Goal: Transaction & Acquisition: Purchase product/service

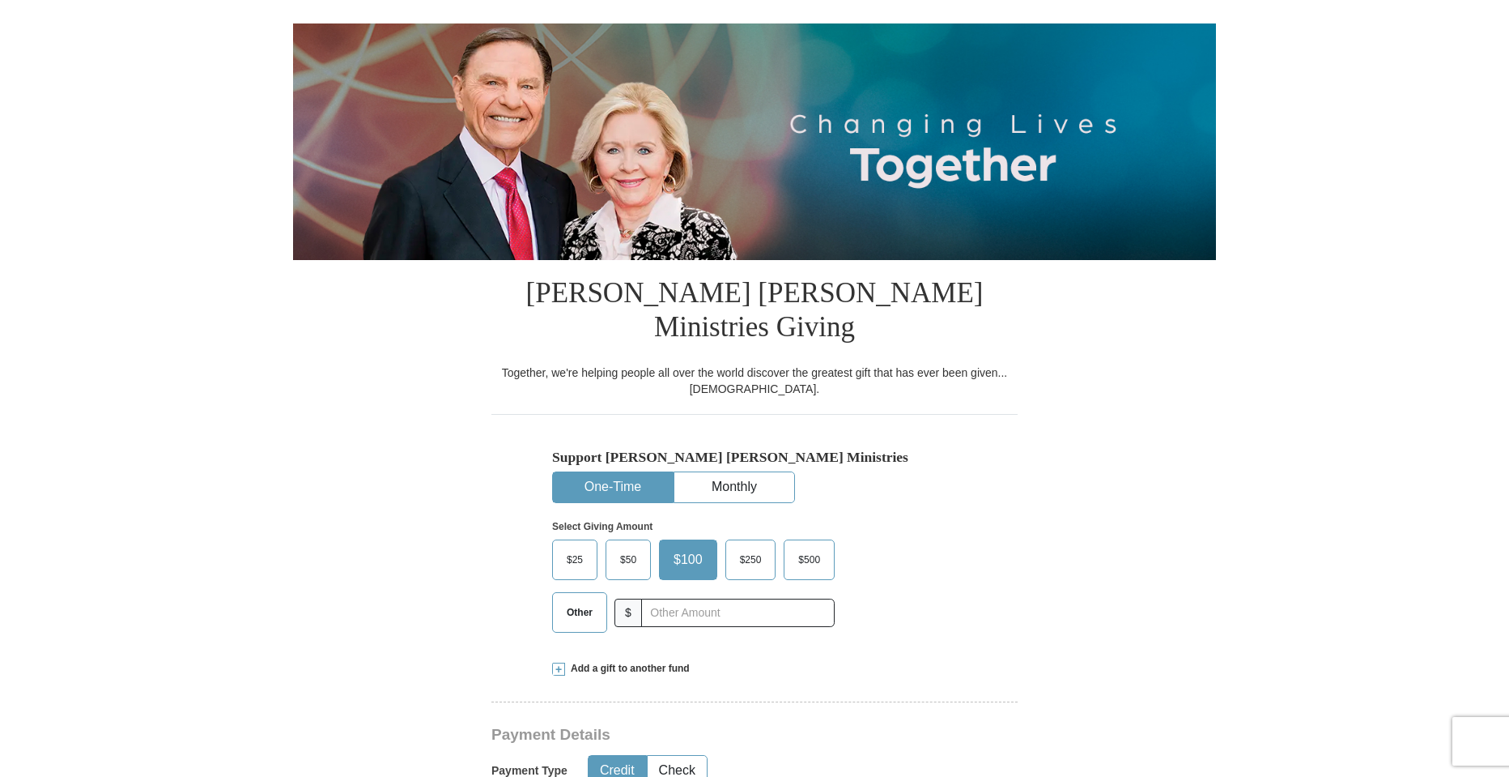
scroll to position [162, 0]
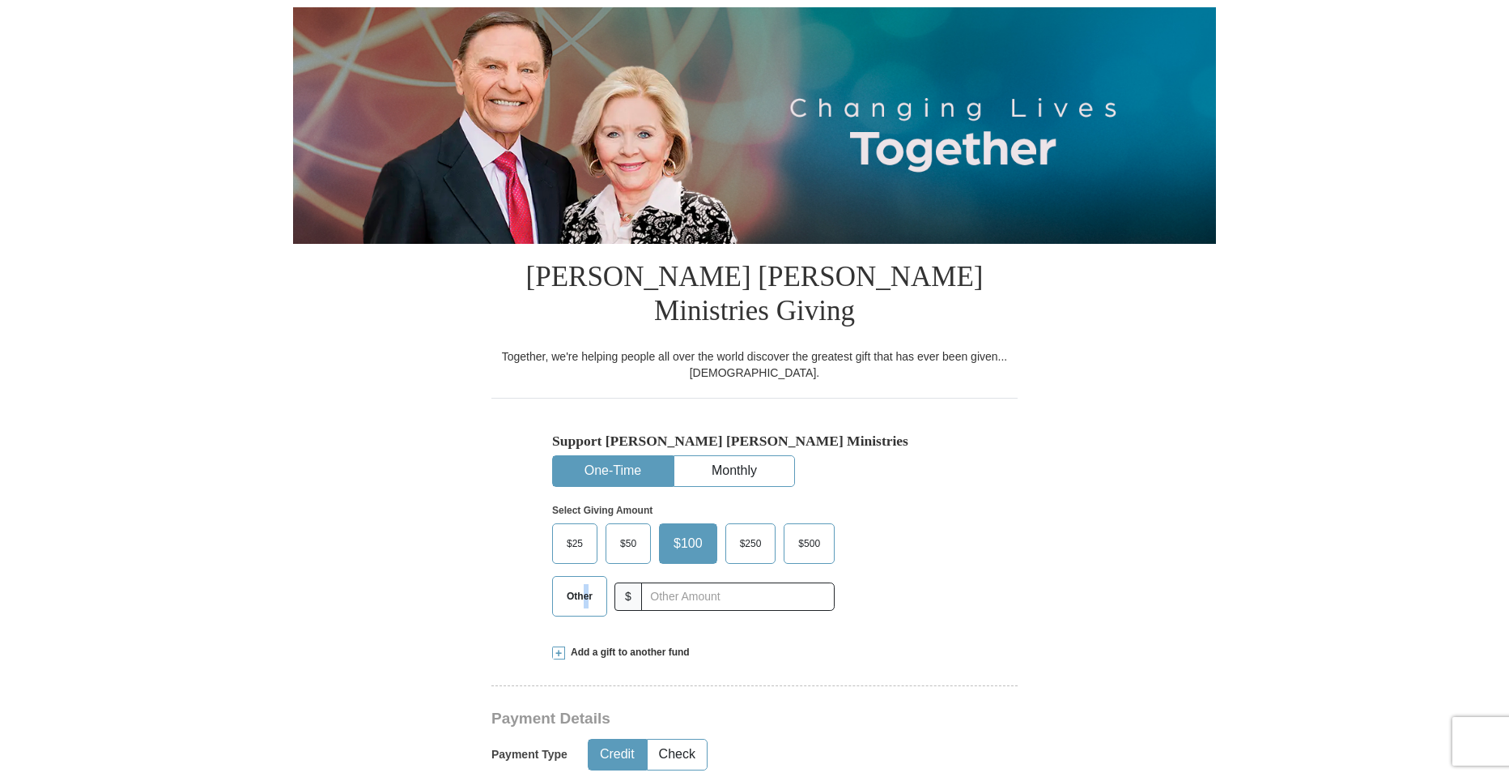
click at [586, 584] on span "Other" at bounding box center [580, 596] width 42 height 24
drag, startPoint x: 586, startPoint y: 562, endPoint x: 717, endPoint y: 559, distance: 130.4
click at [717, 582] on input "text" at bounding box center [738, 596] width 180 height 28
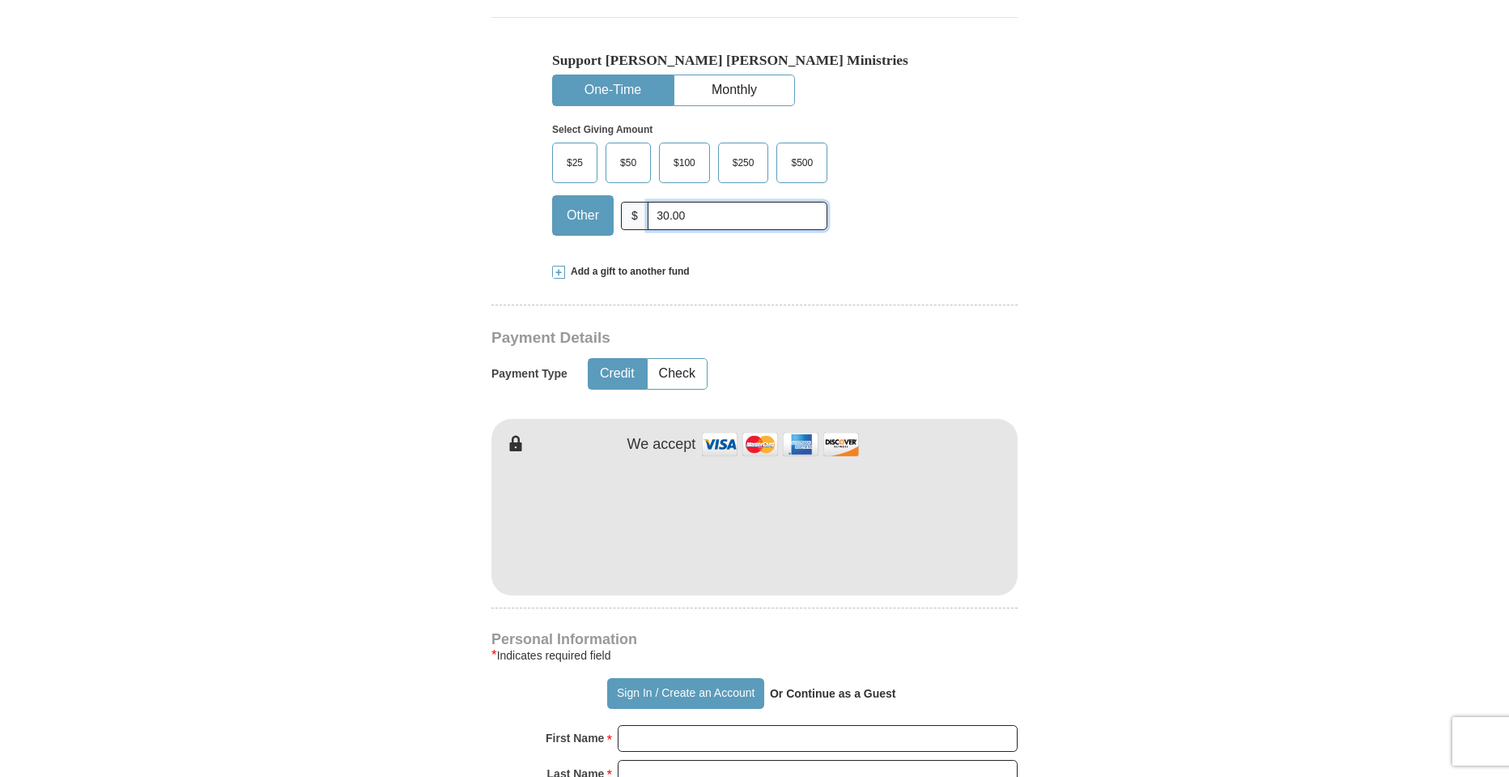
scroll to position [567, 0]
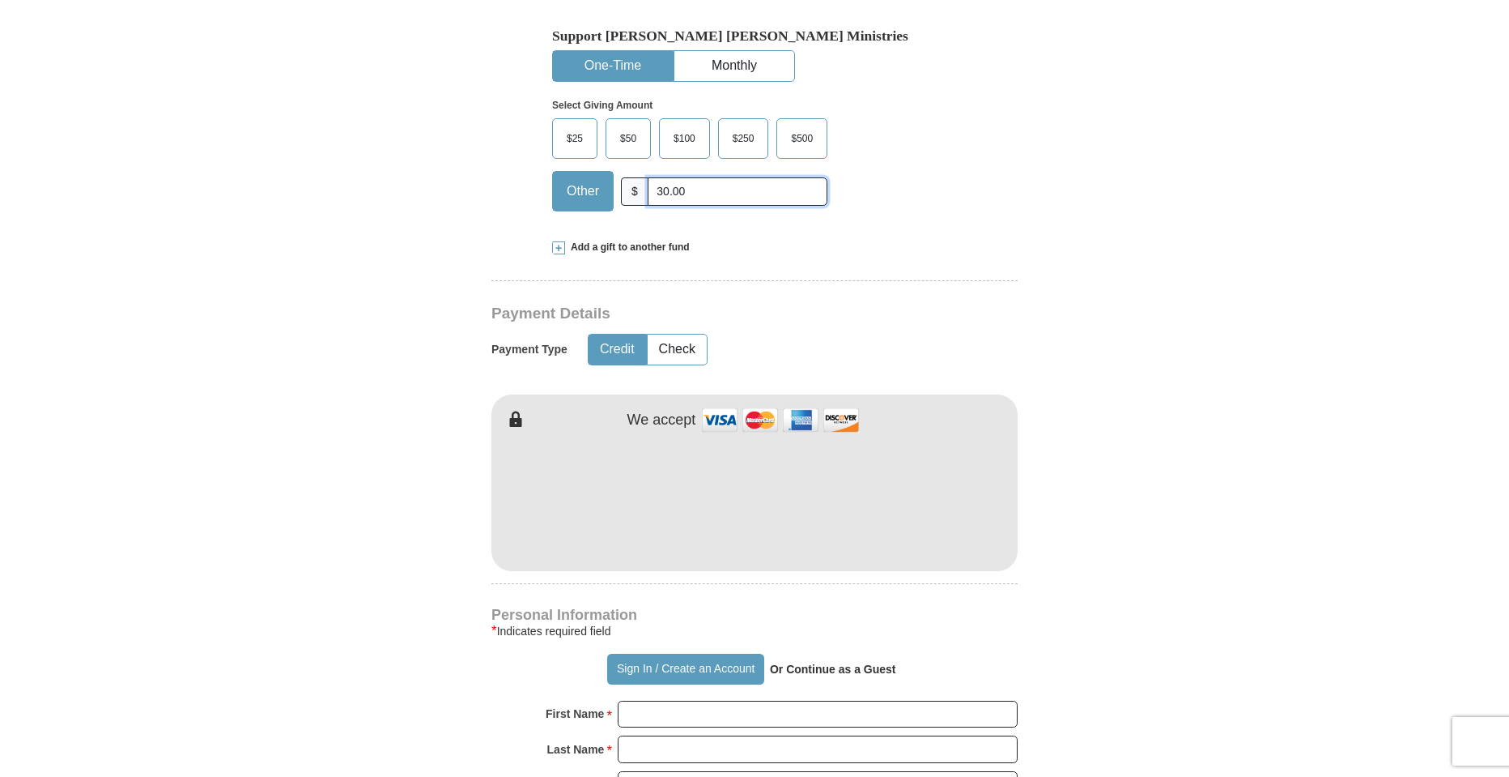
type input "30.00"
click at [669, 700] on input "First Name *" at bounding box center [818, 714] width 400 height 28
type input "[PERSON_NAME]"
type input "Brown"
type input "[EMAIL_ADDRESS][DOMAIN_NAME]"
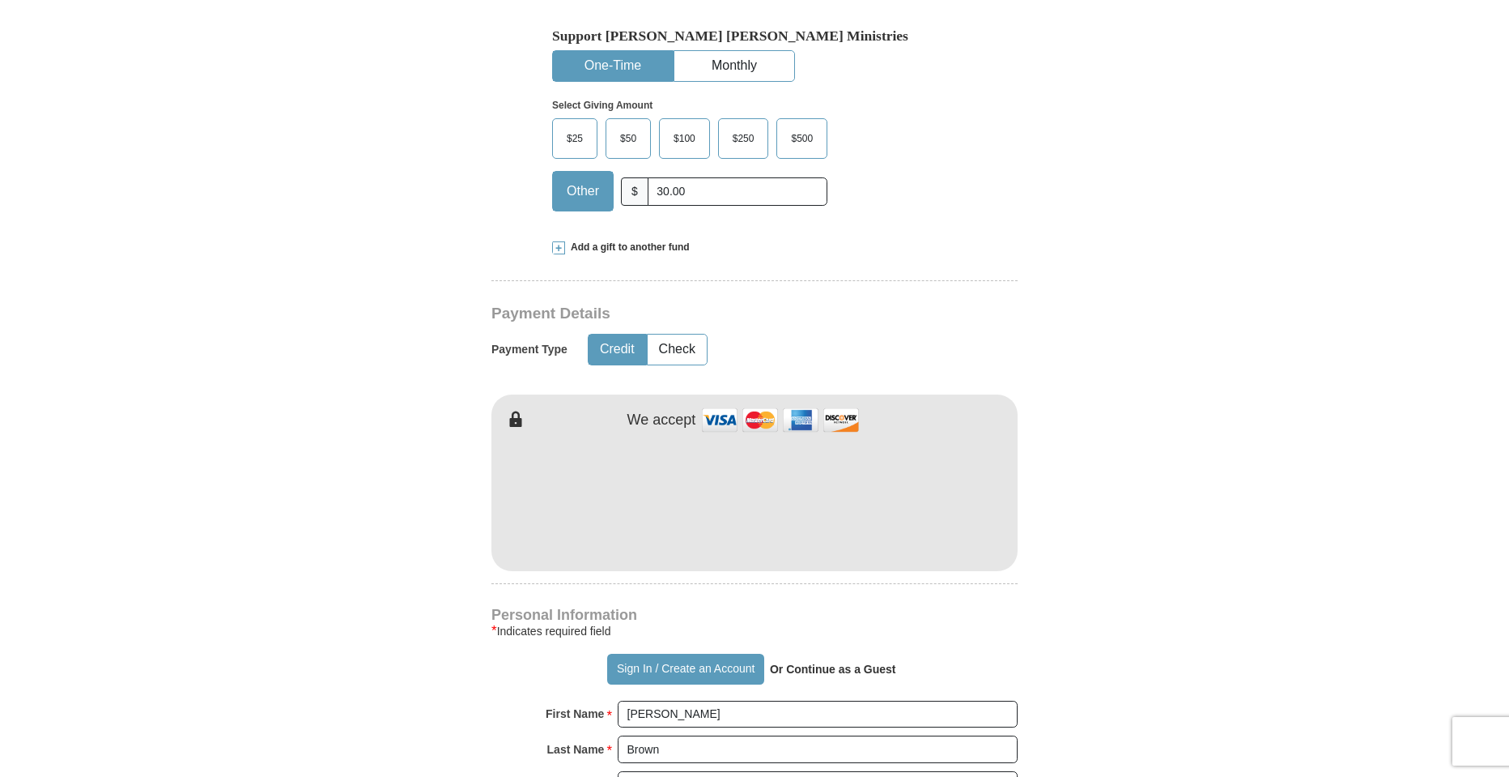
type input "30041"
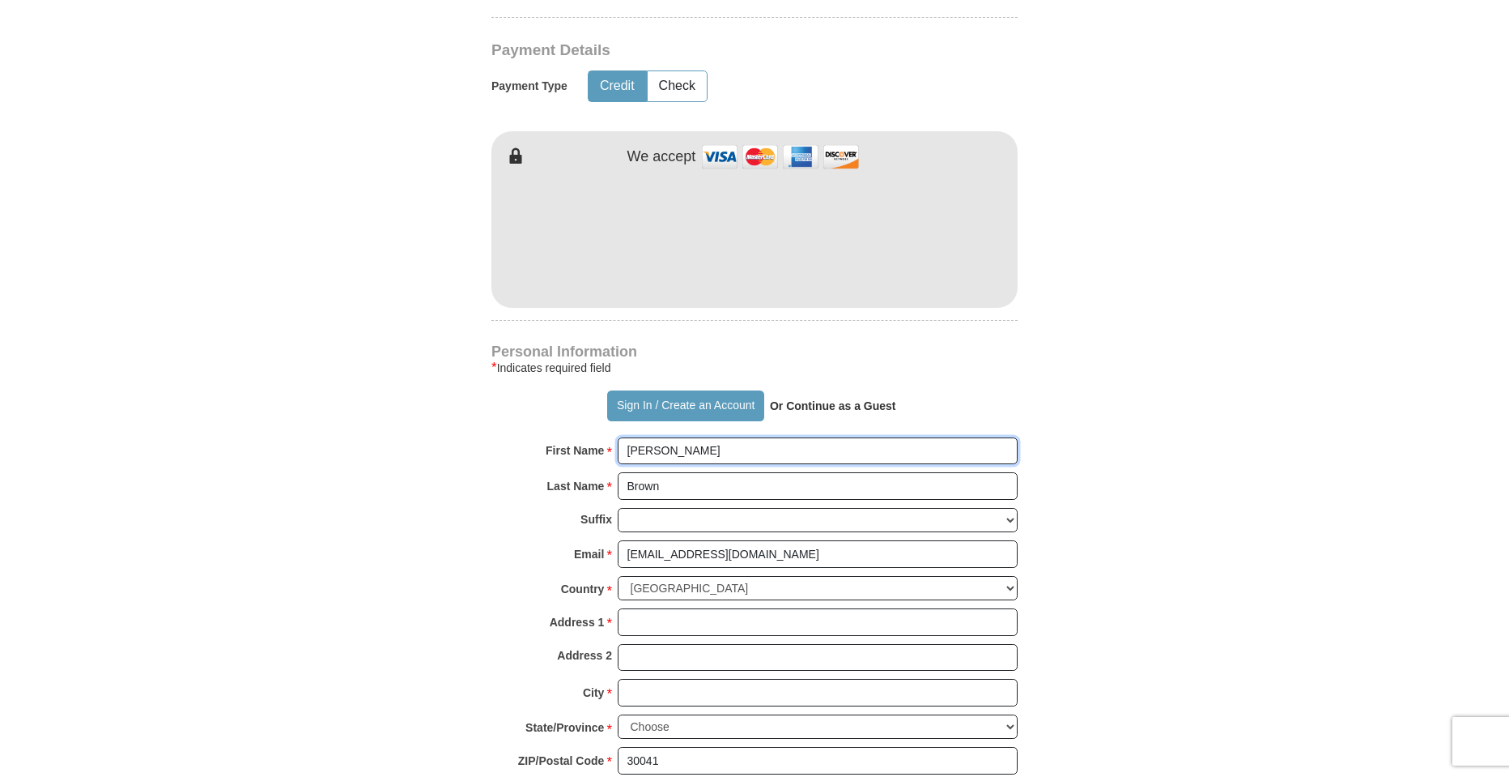
scroll to position [972, 0]
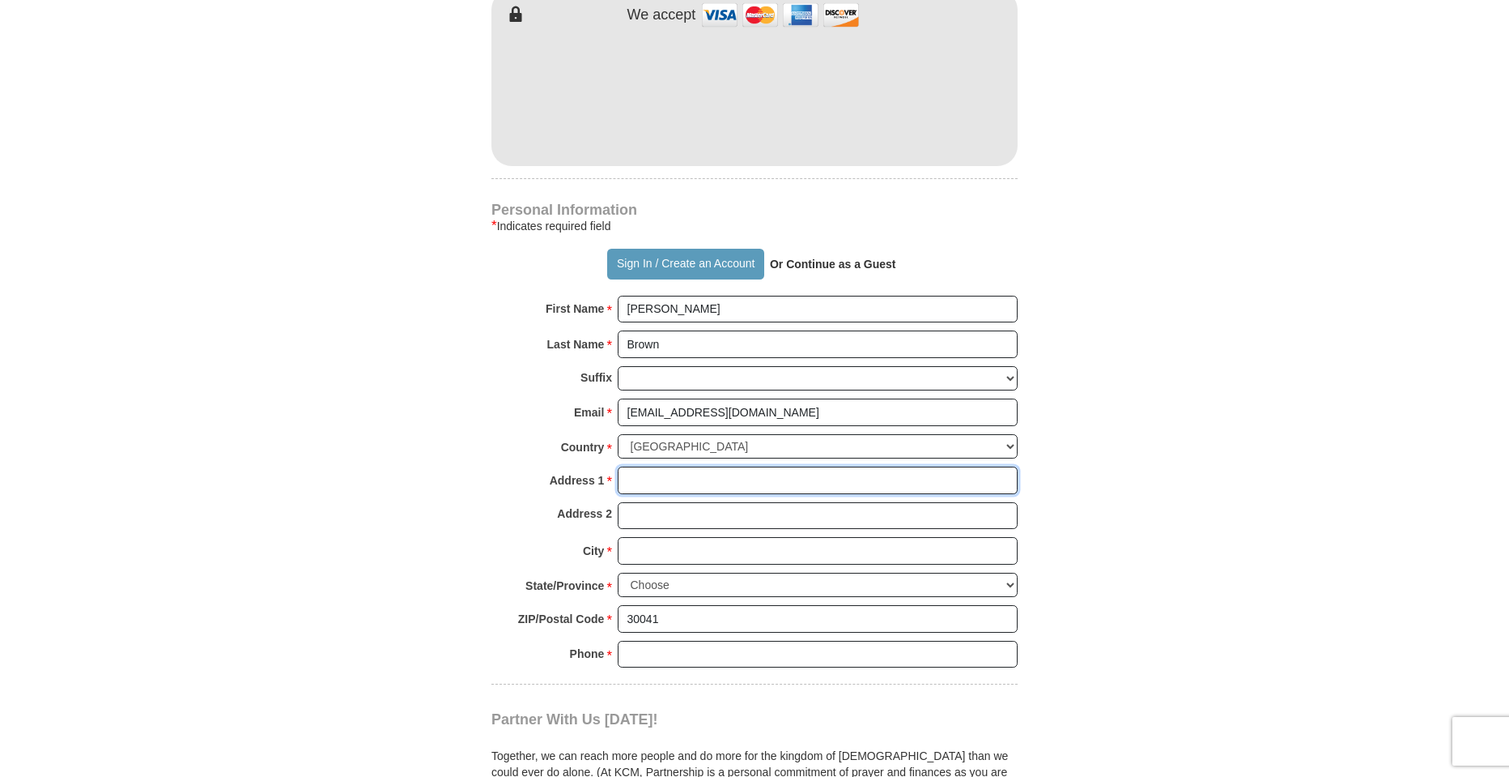
click at [700, 466] on input "Address 1 *" at bounding box center [818, 480] width 400 height 28
type input "[STREET_ADDRESS]"
click at [657, 537] on input "City *" at bounding box center [818, 551] width 400 height 28
type input "Cumming"
click at [692, 572] on select "Choose [US_STATE] [US_STATE] [US_STATE] [US_STATE] [US_STATE] Armed Forces Amer…" at bounding box center [818, 584] width 400 height 25
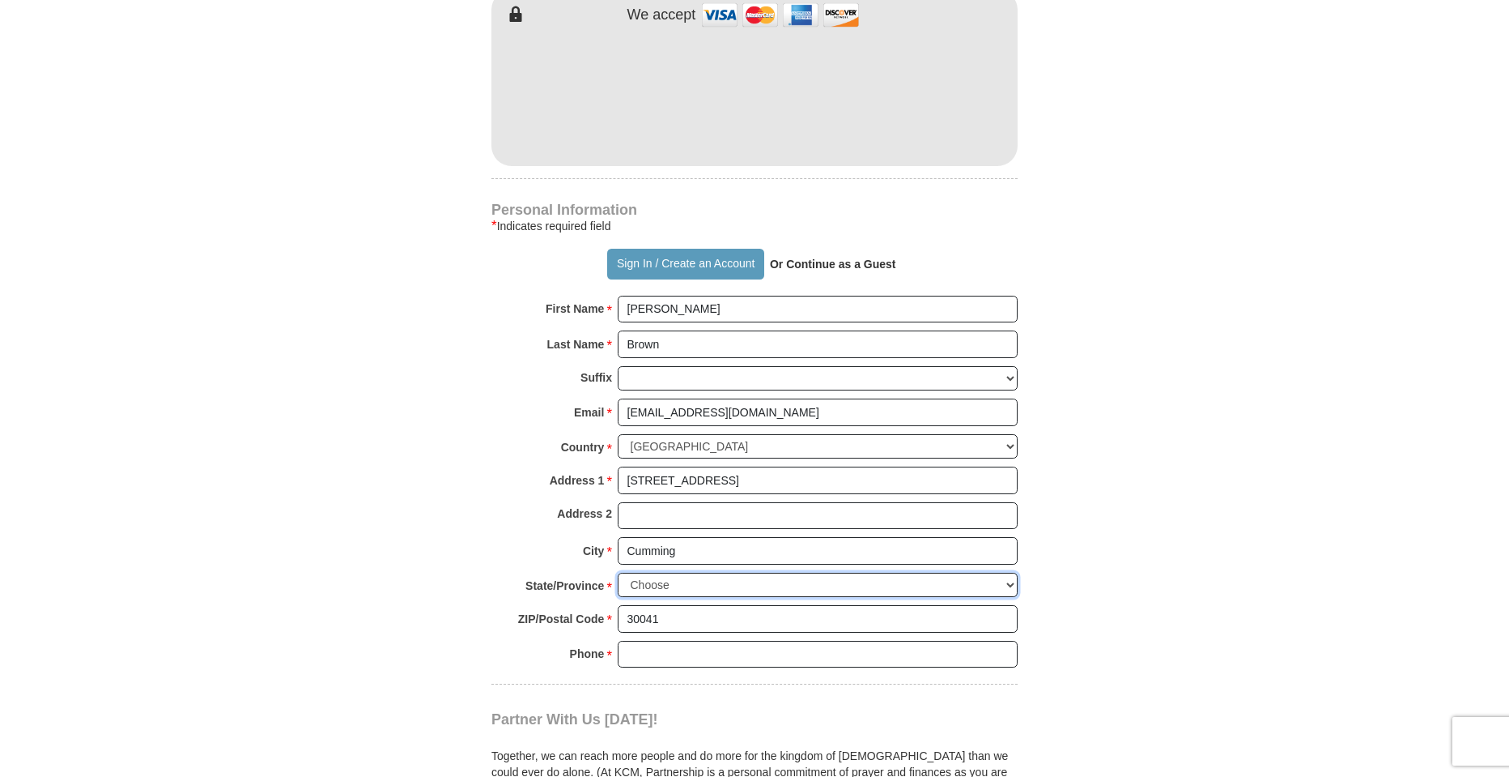
select select "GA"
click at [618, 572] on select "Choose [US_STATE] [US_STATE] [US_STATE] [US_STATE] [US_STATE] Armed Forces Amer…" at bounding box center [818, 584] width 400 height 25
click at [670, 641] on input "Phone * *" at bounding box center [818, 655] width 400 height 28
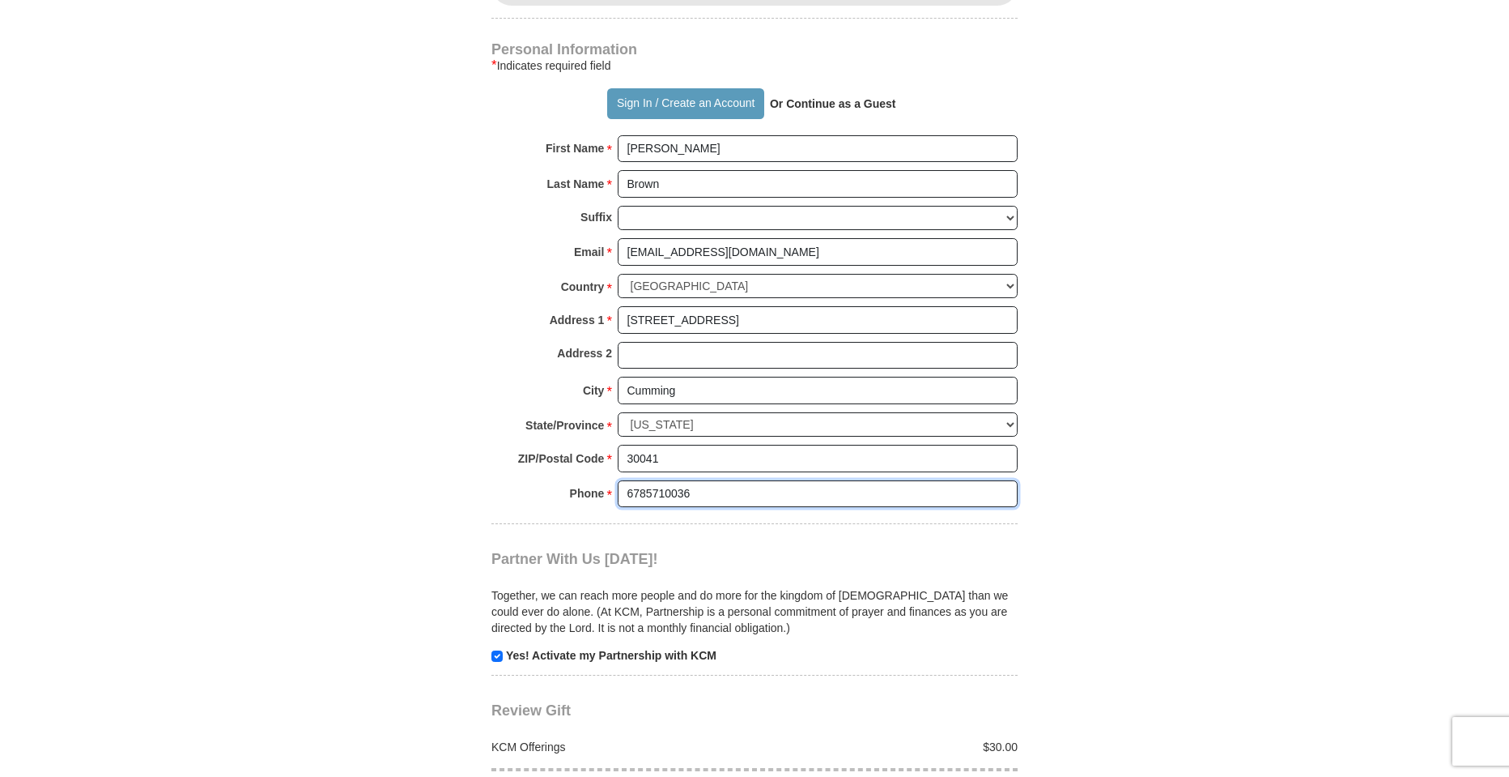
scroll to position [1134, 0]
type input "6785710036"
click at [497, 649] on input "checkbox" at bounding box center [497, 654] width 11 height 11
checkbox input "false"
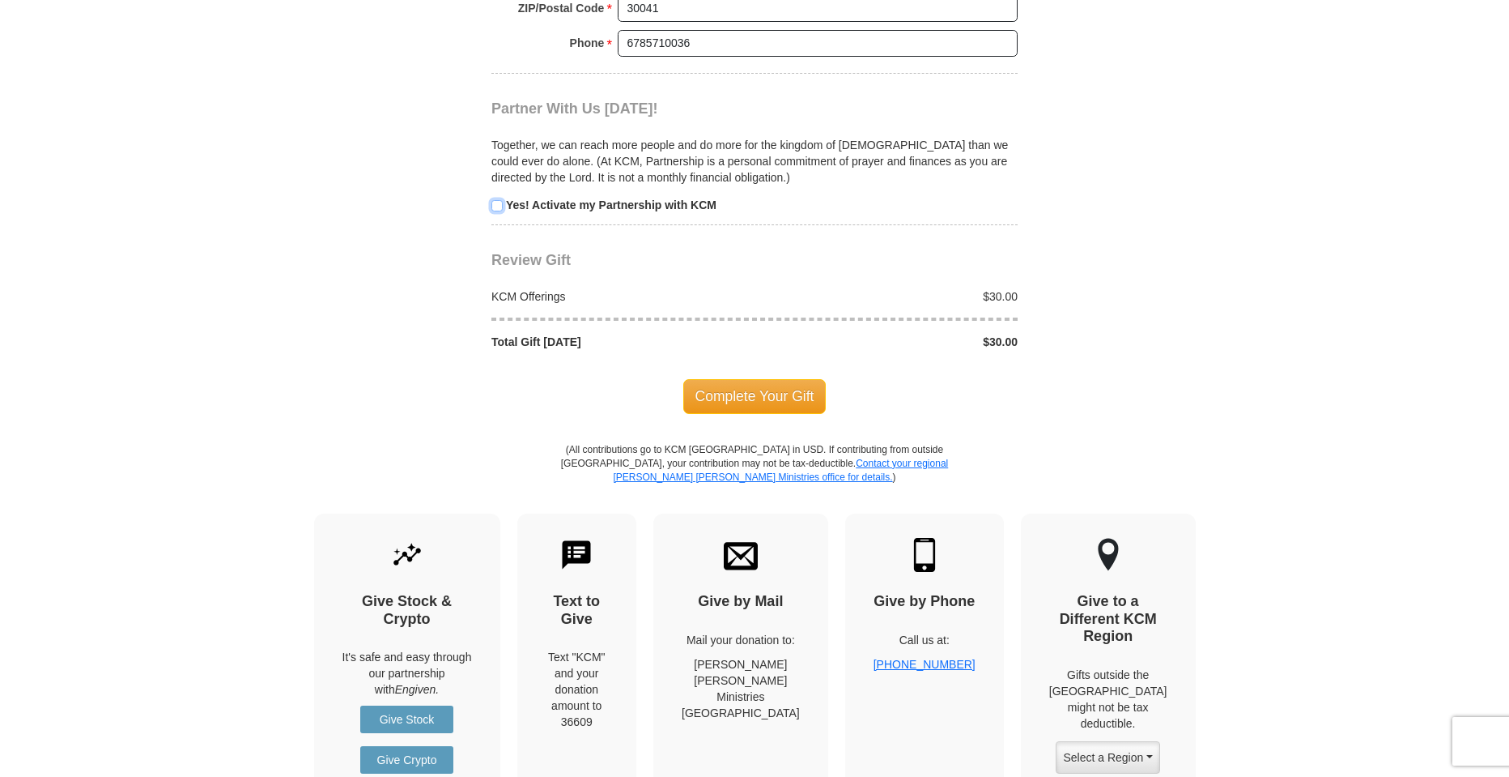
scroll to position [1620, 0]
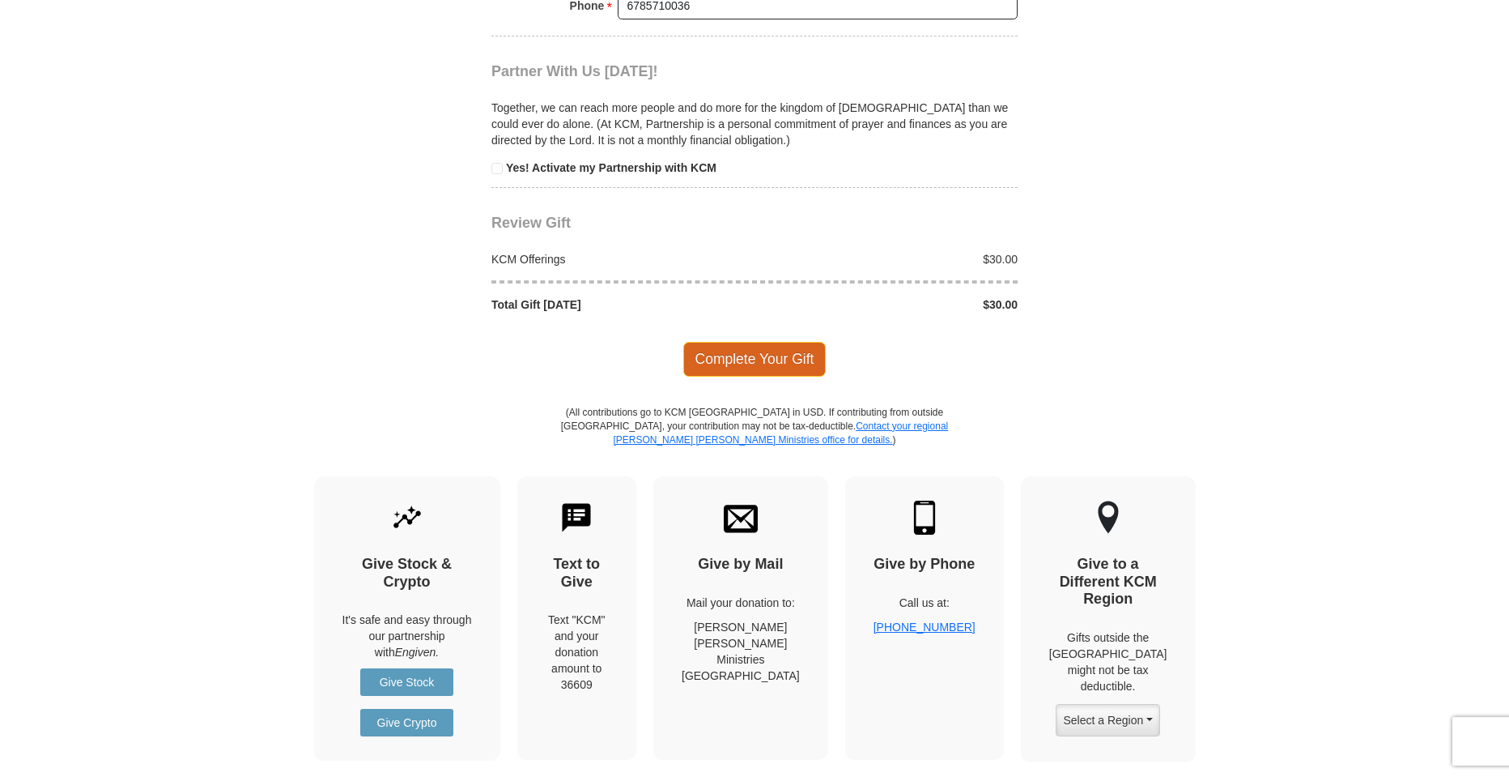
click at [726, 342] on span "Complete Your Gift" at bounding box center [754, 359] width 143 height 34
